Goal: Task Accomplishment & Management: Manage account settings

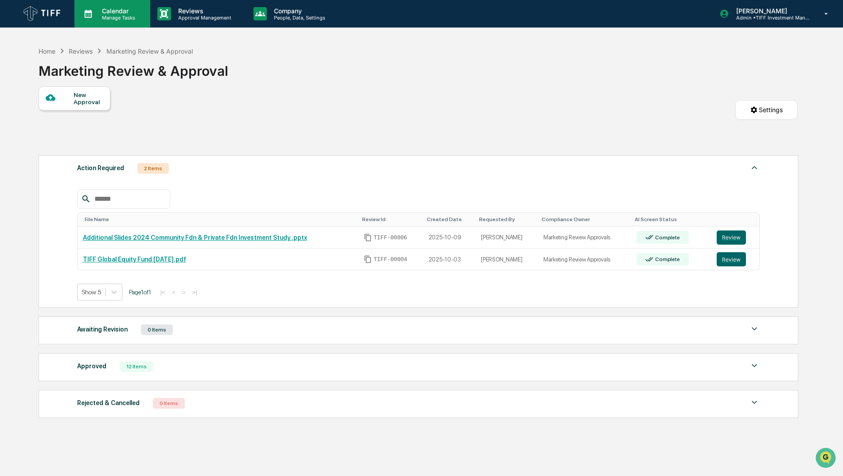
click at [106, 8] on p "Calendar" at bounding box center [117, 11] width 45 height 8
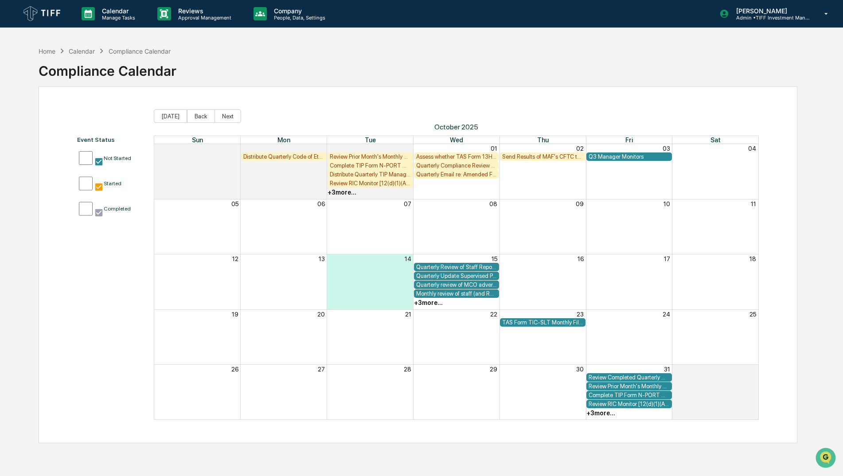
click at [89, 52] on div "Calendar" at bounding box center [82, 51] width 26 height 8
click at [358, 81] on div "Home Calendar Compliance Calendar Compliance Calendar" at bounding box center [418, 64] width 759 height 44
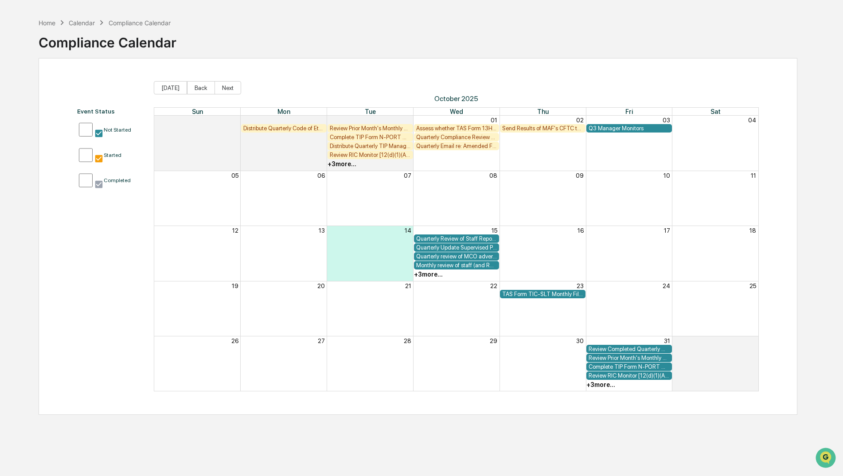
scroll to position [42, 0]
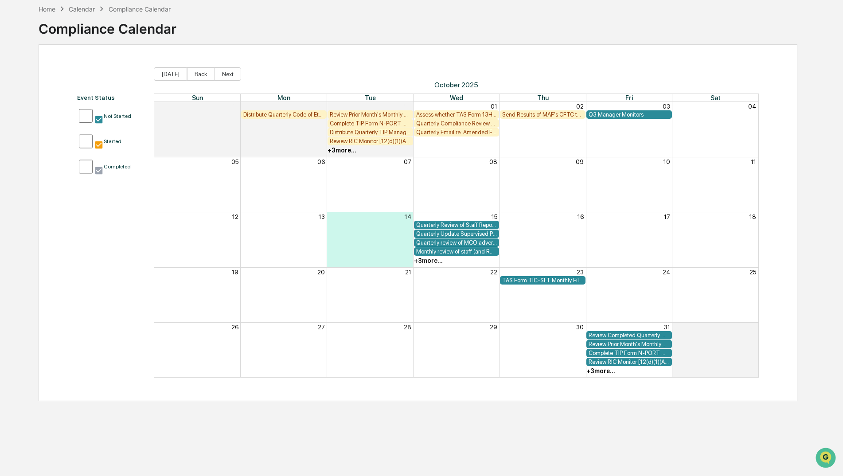
click at [429, 261] on div "+ 3 more..." at bounding box center [428, 260] width 29 height 7
click at [661, 16] on div "Home Calendar Compliance Calendar Compliance Calendar" at bounding box center [418, 22] width 759 height 44
click at [49, 10] on div "Home" at bounding box center [47, 9] width 17 height 8
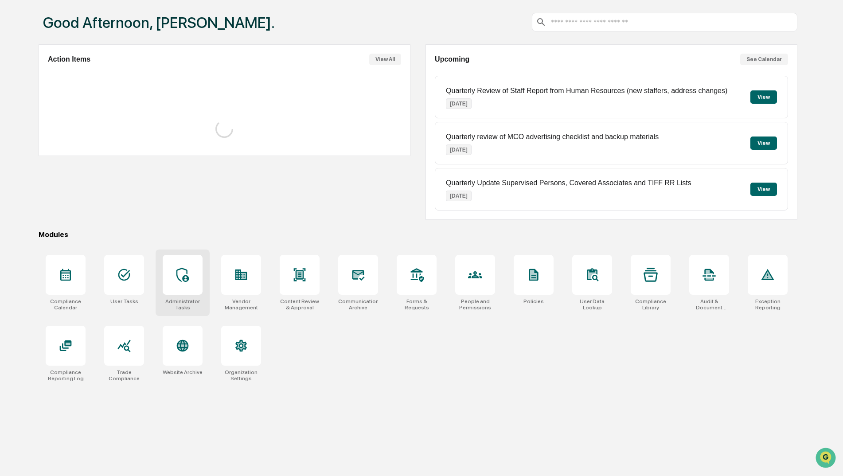
click at [171, 271] on div at bounding box center [183, 275] width 40 height 40
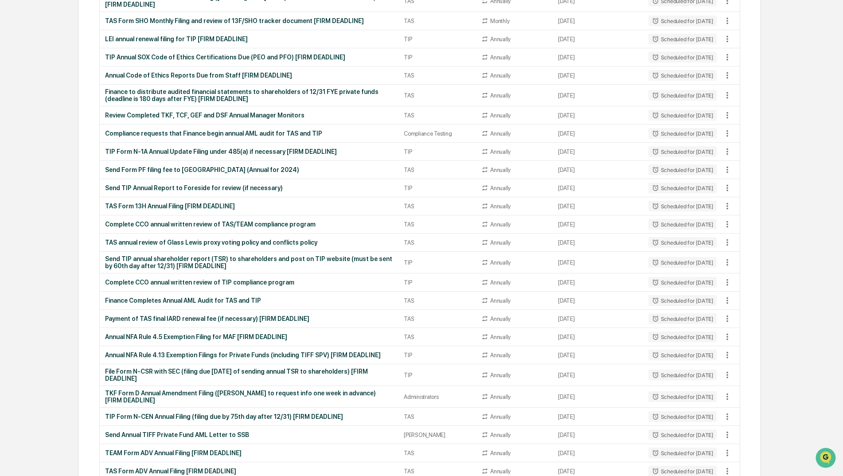
scroll to position [1109, 0]
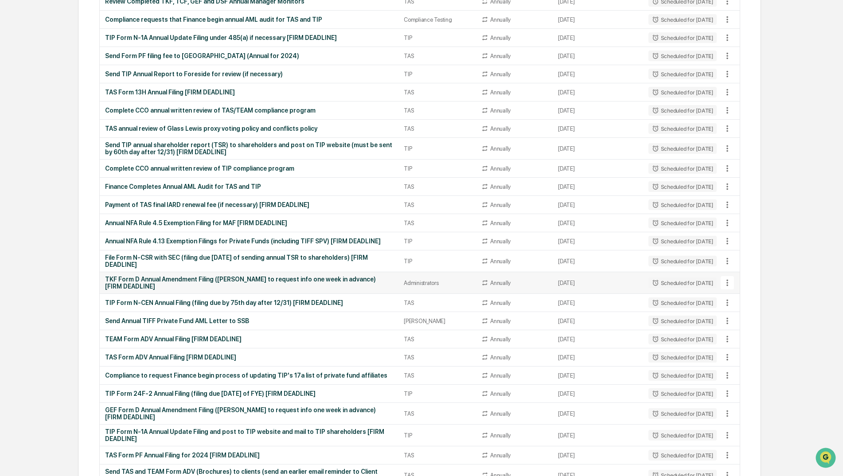
click at [730, 278] on icon at bounding box center [728, 283] width 10 height 10
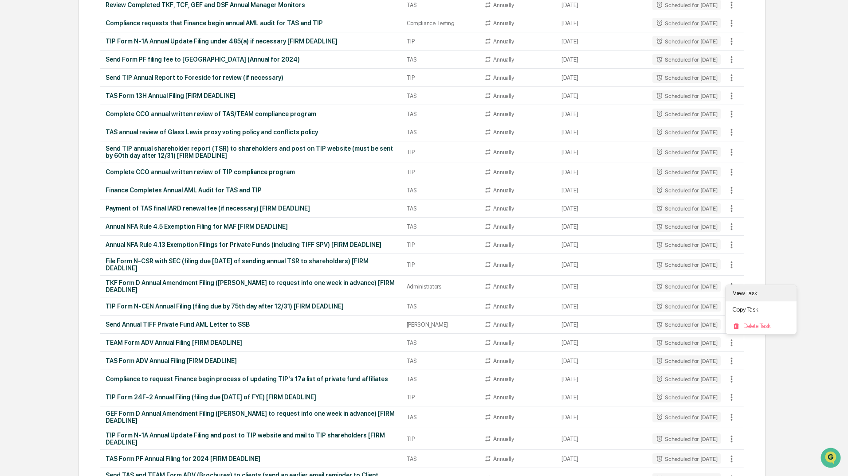
click at [765, 293] on li "View Task" at bounding box center [760, 293] width 71 height 16
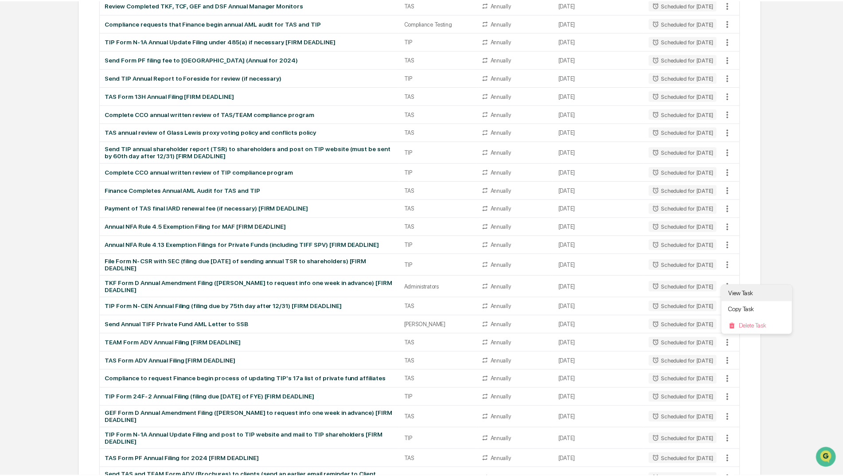
scroll to position [1109, 0]
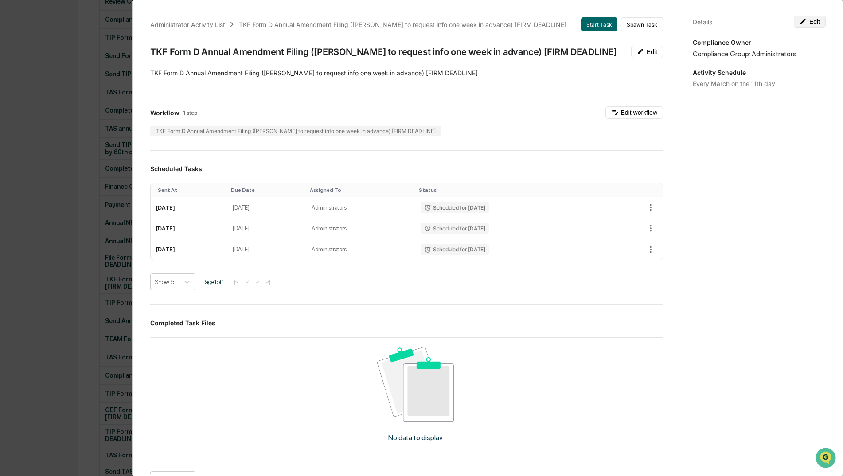
click at [806, 23] on button "Edit" at bounding box center [810, 22] width 32 height 12
click at [760, 91] on textarea "**********" at bounding box center [760, 93] width 120 height 9
type textarea "**********"
click at [780, 24] on button "Save" at bounding box center [777, 22] width 34 height 12
click at [76, 313] on div "Administrator Activity List TKF Form D Annual Amendment Filing (Madelyn to requ…" at bounding box center [421, 238] width 843 height 476
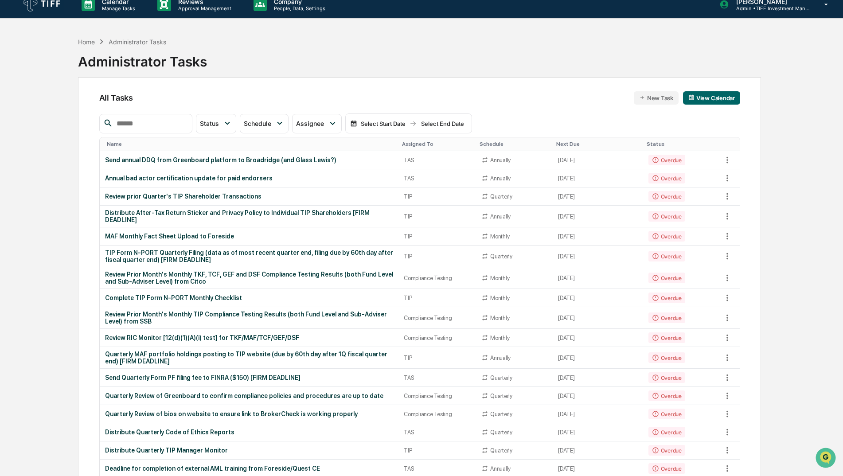
scroll to position [0, 0]
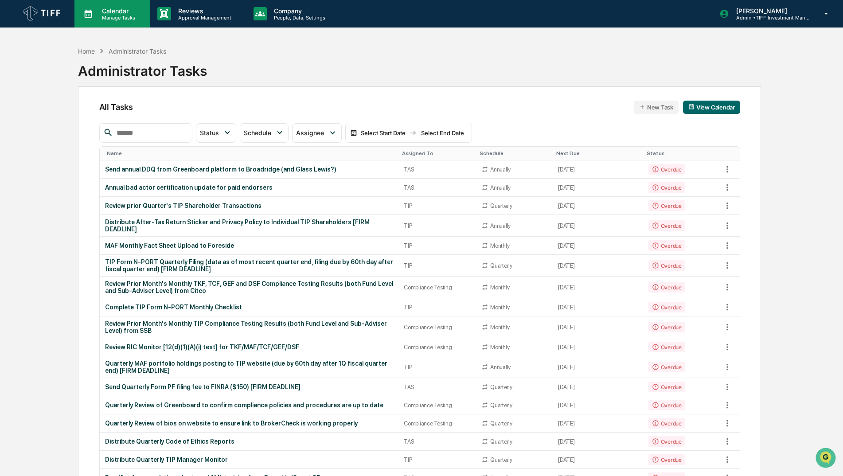
click at [120, 24] on div "Calendar Manage Tasks" at bounding box center [112, 13] width 76 height 27
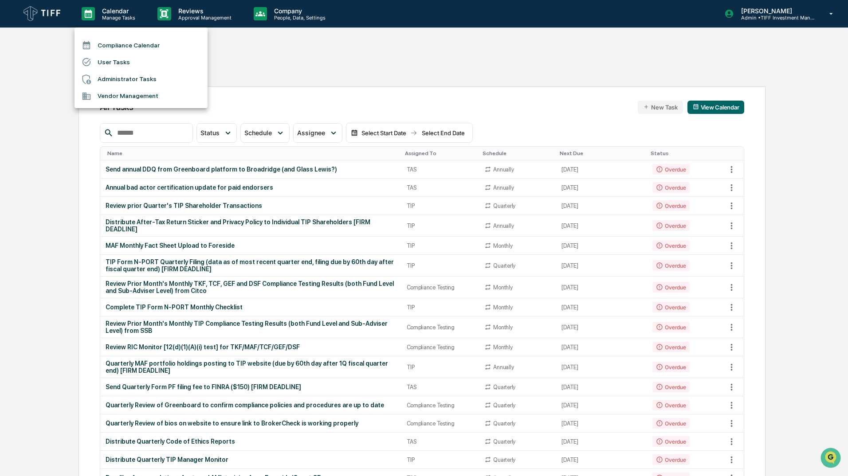
click at [149, 47] on li "Compliance Calendar" at bounding box center [140, 45] width 133 height 17
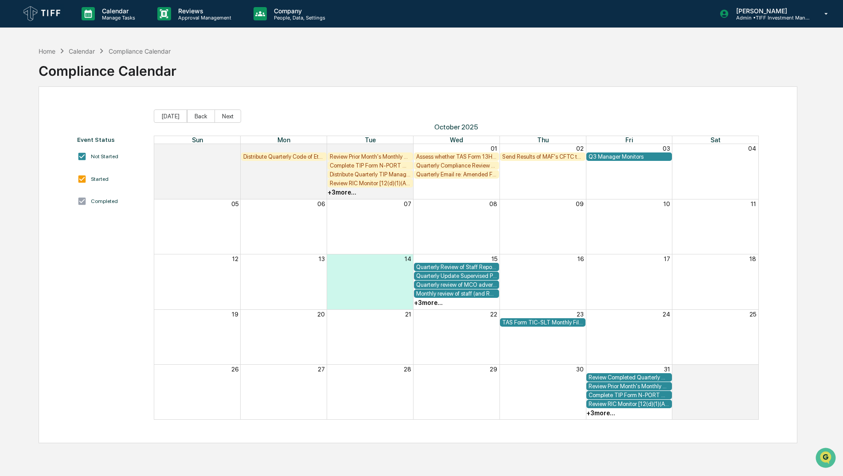
click at [42, 17] on img at bounding box center [42, 14] width 43 height 20
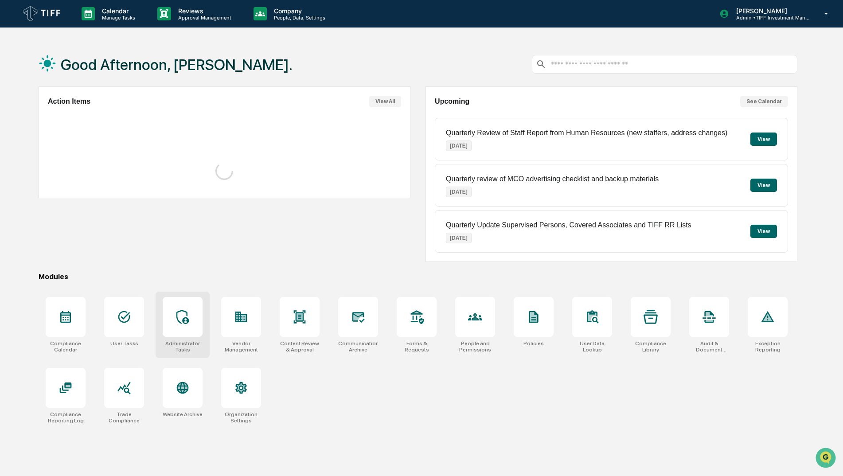
click at [184, 319] on icon at bounding box center [182, 317] width 12 height 14
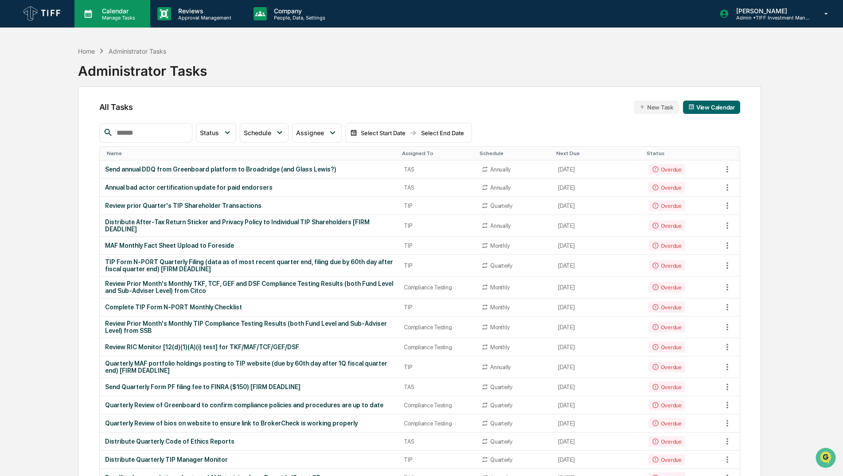
click at [114, 19] on p "Manage Tasks" at bounding box center [117, 18] width 45 height 6
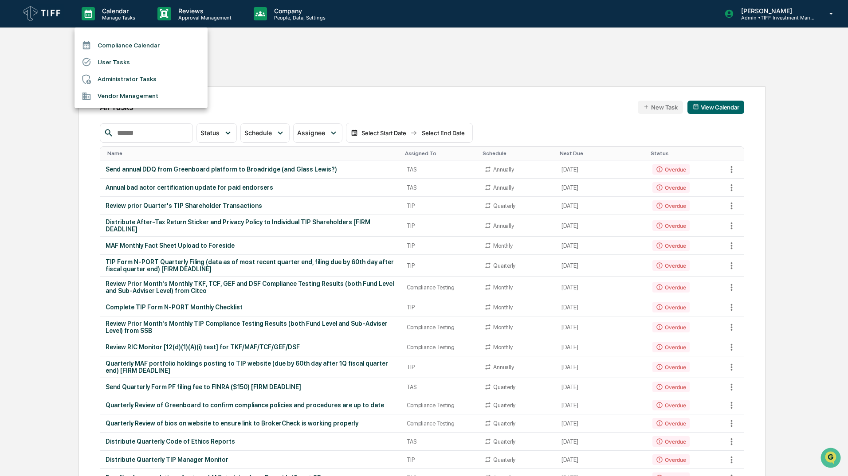
click at [60, 22] on div at bounding box center [424, 238] width 848 height 476
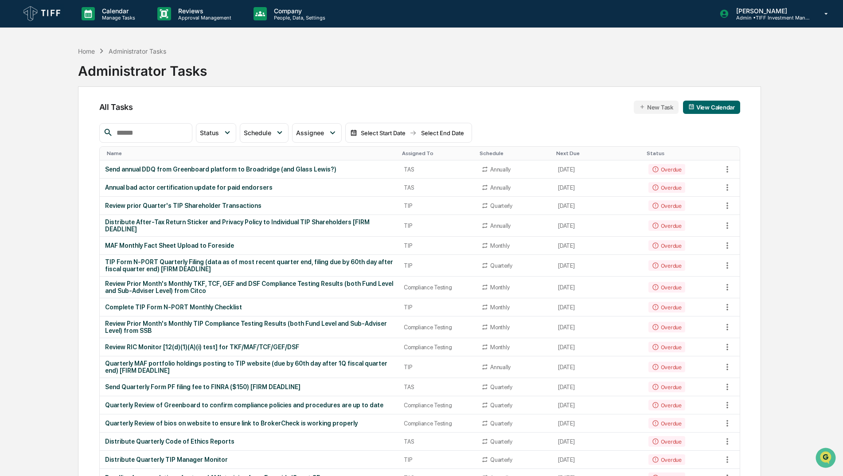
click at [49, 15] on img at bounding box center [42, 14] width 43 height 20
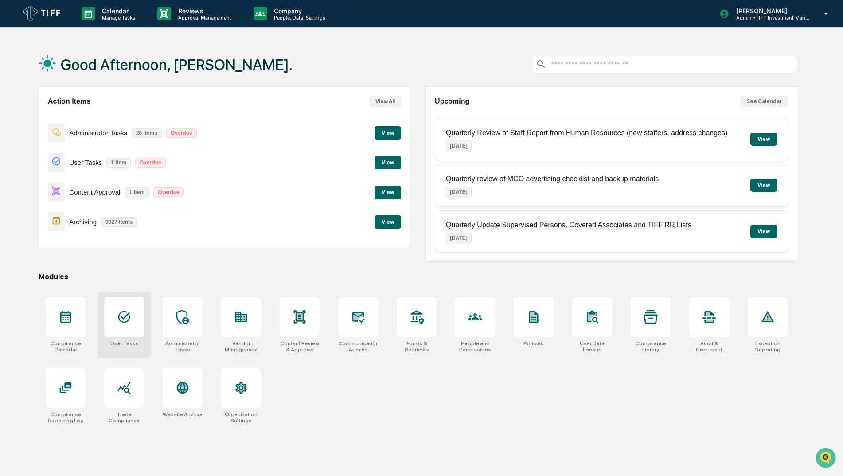
click at [137, 316] on div at bounding box center [124, 317] width 40 height 40
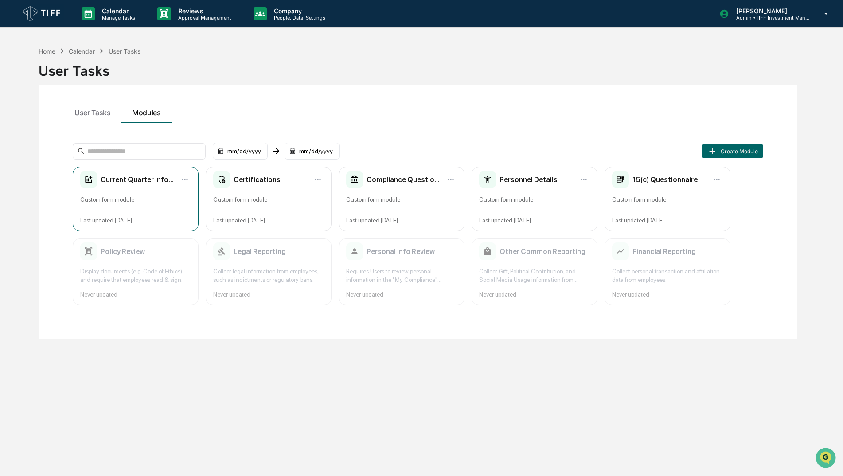
click at [157, 184] on div "Current Quarter Information" at bounding box center [127, 180] width 95 height 18
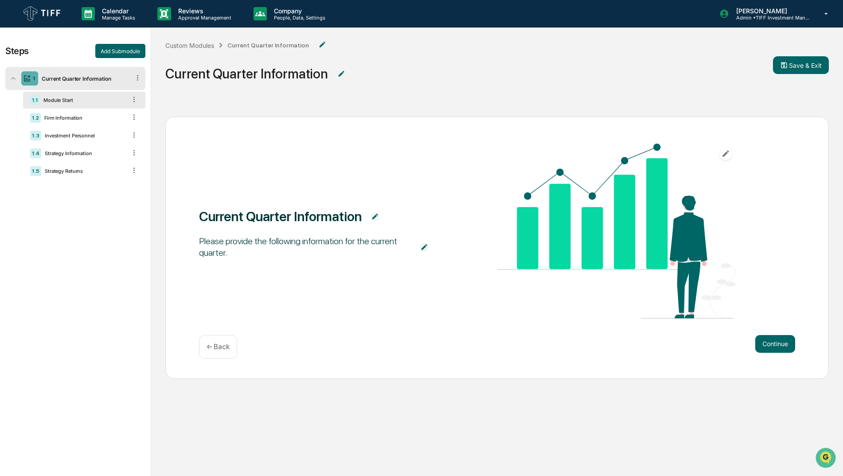
click at [61, 105] on div "1.1 Module Start" at bounding box center [84, 100] width 122 height 17
click at [63, 123] on div "1.2 Firm Information" at bounding box center [84, 118] width 122 height 17
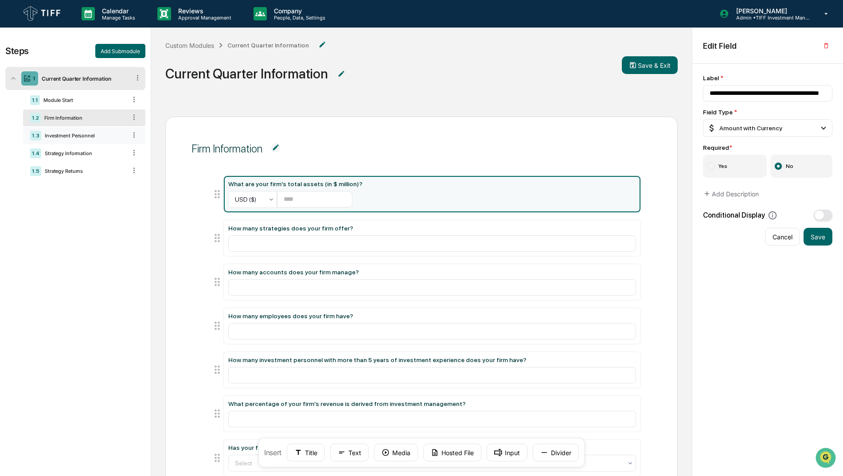
click at [66, 133] on div "Investment Personnel" at bounding box center [83, 136] width 85 height 6
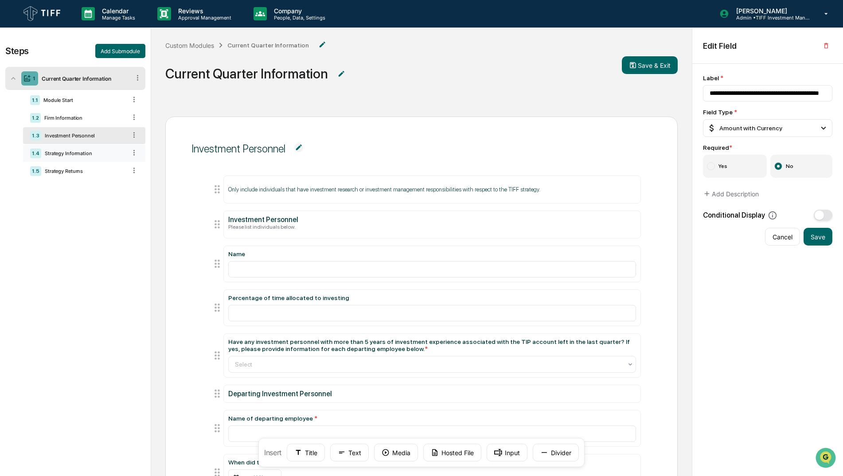
click at [74, 155] on div "Strategy Information" at bounding box center [83, 153] width 85 height 6
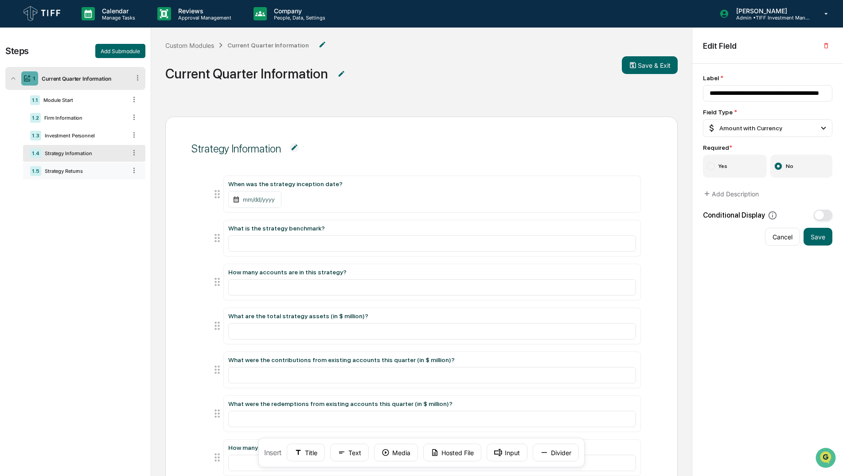
click at [71, 166] on div "1.5 Strategy Returns" at bounding box center [84, 171] width 122 height 17
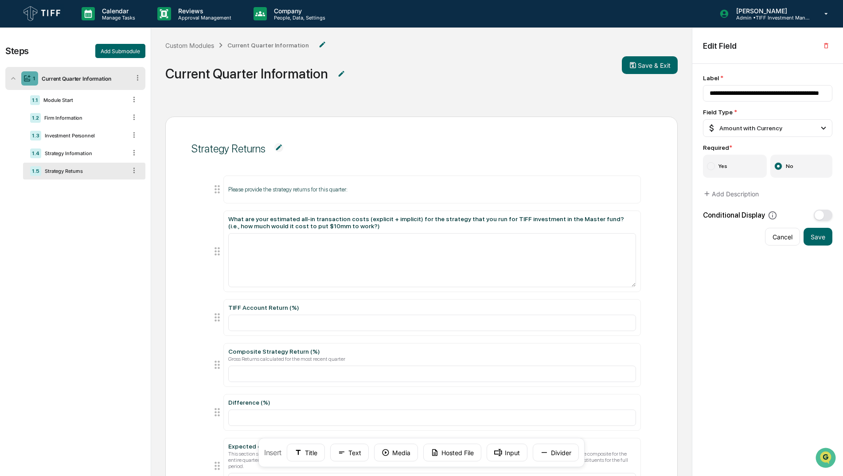
click at [398, 87] on span "Current Quarter Information" at bounding box center [393, 73] width 457 height 29
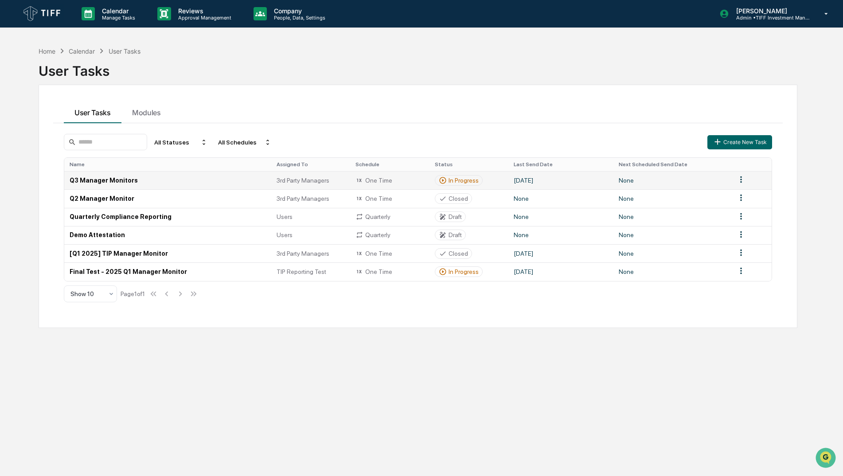
click at [123, 180] on td "Q3 Manager Monitors" at bounding box center [167, 180] width 207 height 18
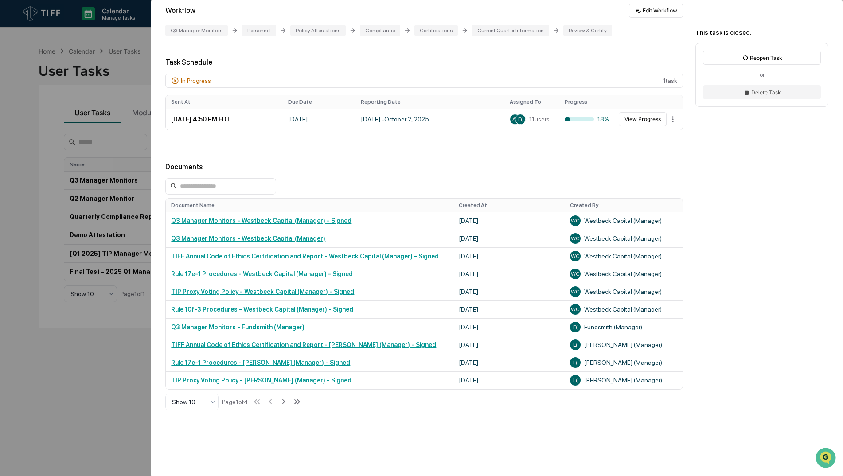
scroll to position [152, 0]
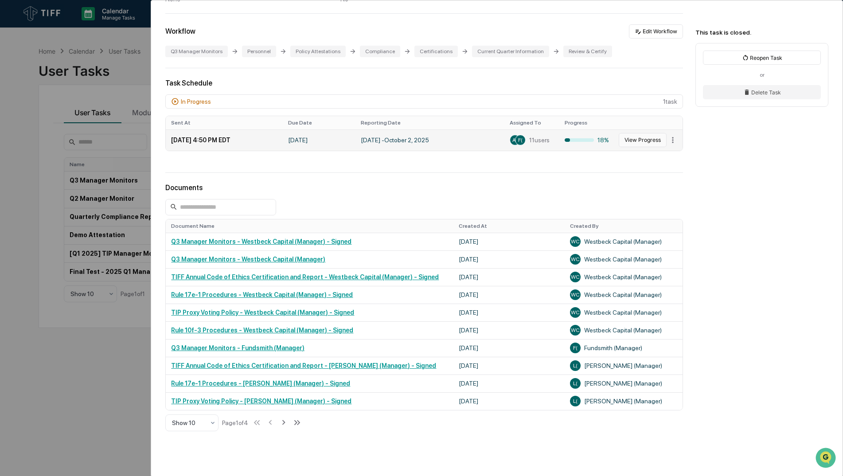
click at [643, 139] on button "View Progress" at bounding box center [643, 140] width 48 height 14
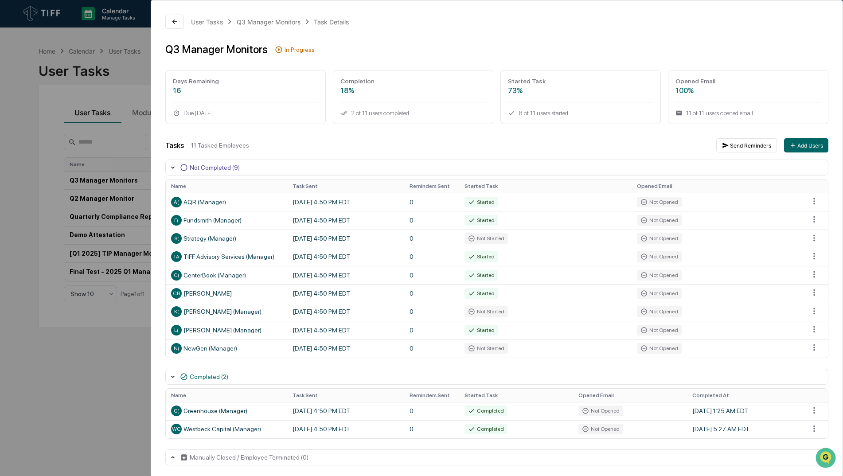
click at [112, 45] on div "User Tasks Q3 Manager Monitors Task Details Q3 Manager Monitors In Progress Day…" at bounding box center [421, 238] width 843 height 476
